Goal: Task Accomplishment & Management: Use online tool/utility

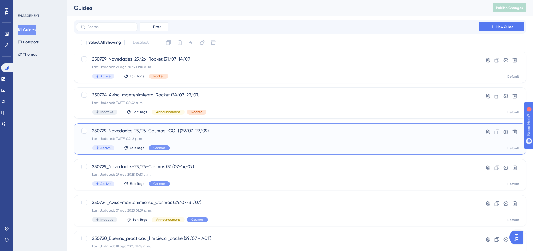
click at [222, 131] on span "250729_Novedades-25/26-Cosmos-(COL) (29/07-29/09)" at bounding box center [278, 130] width 372 height 7
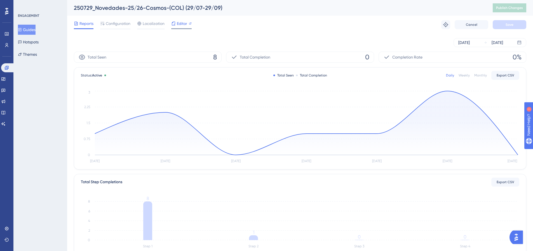
click at [180, 25] on span "Editor" at bounding box center [182, 23] width 10 height 7
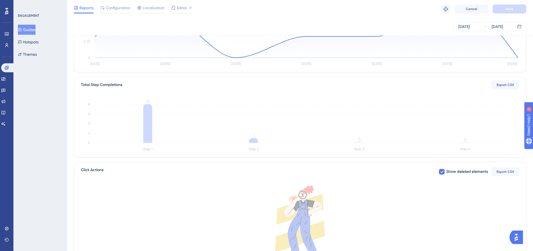
scroll to position [28, 0]
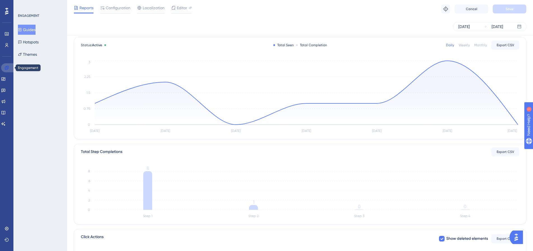
click at [0, 0] on link at bounding box center [0, 0] width 0 height 0
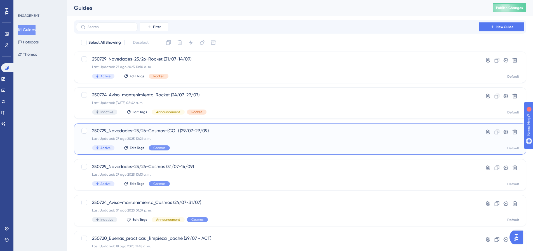
click at [210, 135] on div "250729_Novedades-25/26-Cosmos-(COL) (29/07-29/09) Last Updated: 27 ago 2025 10:…" at bounding box center [278, 138] width 372 height 23
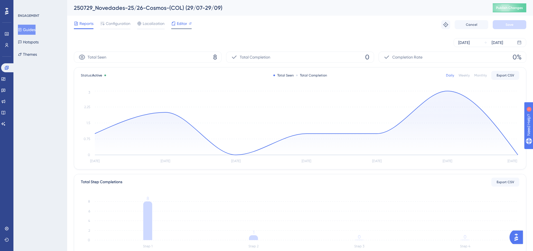
click at [183, 24] on span "Editor" at bounding box center [182, 23] width 10 height 7
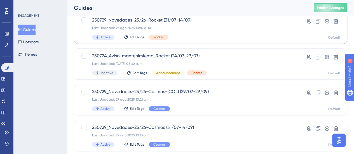
scroll to position [39, 0]
